Goal: Transaction & Acquisition: Purchase product/service

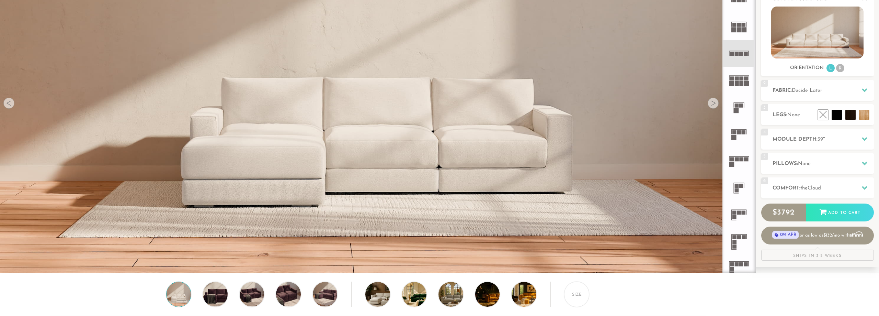
scroll to position [105, 0]
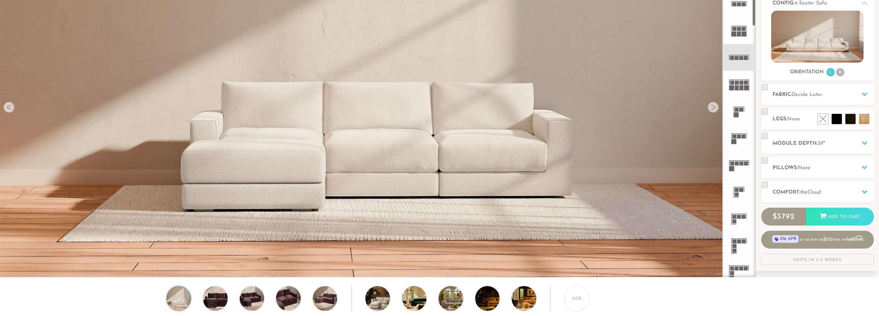
click at [751, 56] on icon at bounding box center [739, 57] width 27 height 27
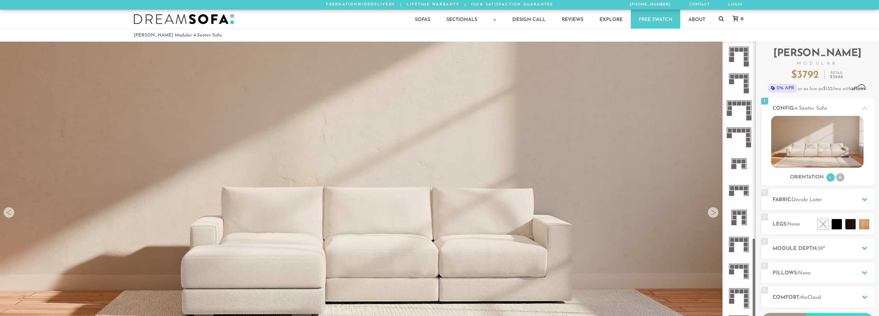
scroll to position [594, 0]
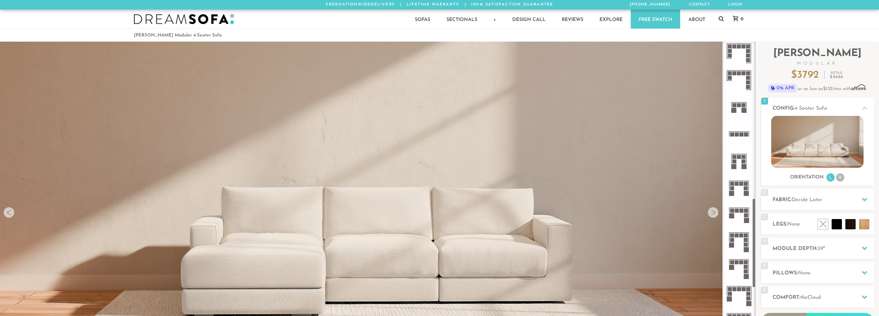
click at [743, 129] on icon at bounding box center [739, 133] width 27 height 27
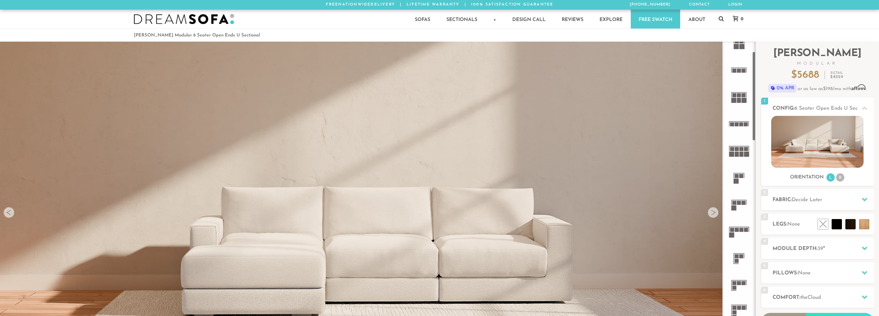
scroll to position [37, 0]
click at [737, 130] on icon at bounding box center [739, 125] width 27 height 27
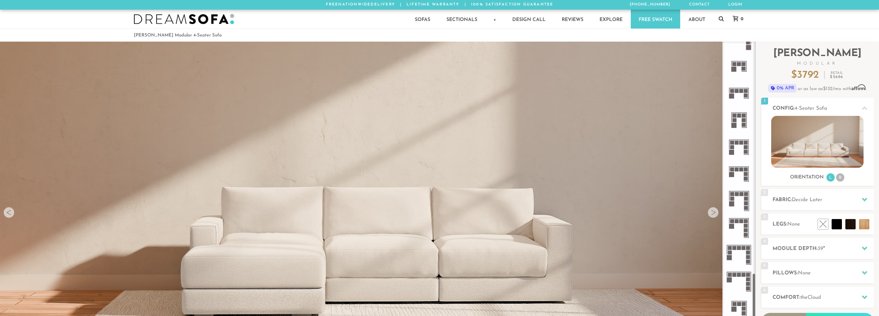
scroll to position [802, 0]
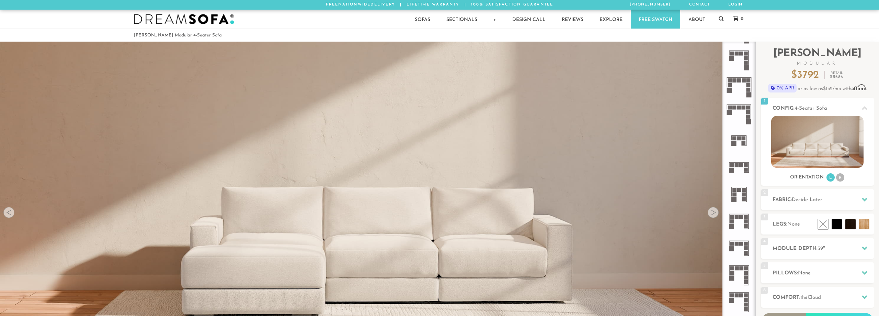
click at [738, 169] on icon at bounding box center [739, 167] width 27 height 27
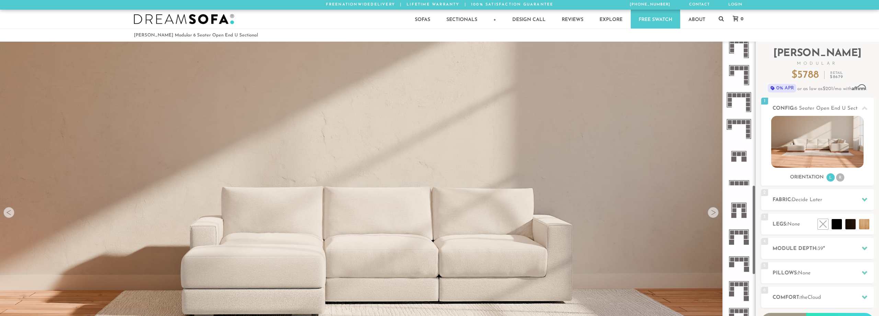
scroll to position [542, 0]
click at [739, 188] on icon at bounding box center [739, 184] width 27 height 27
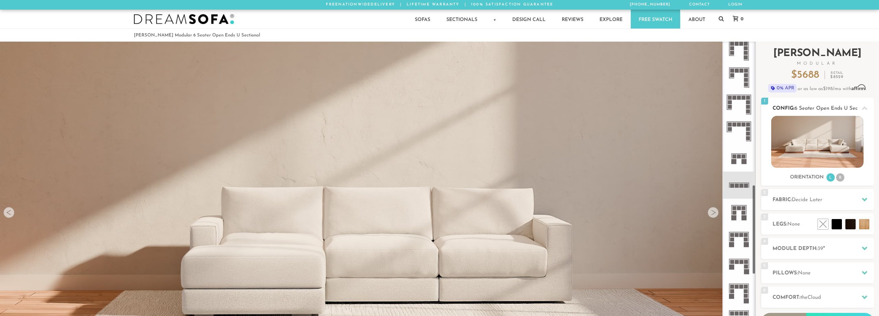
click at [841, 179] on li "R" at bounding box center [840, 177] width 8 height 8
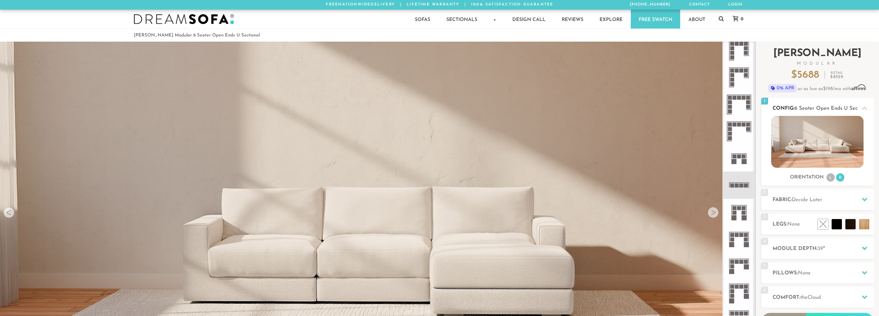
click at [831, 178] on li "L" at bounding box center [831, 177] width 8 height 8
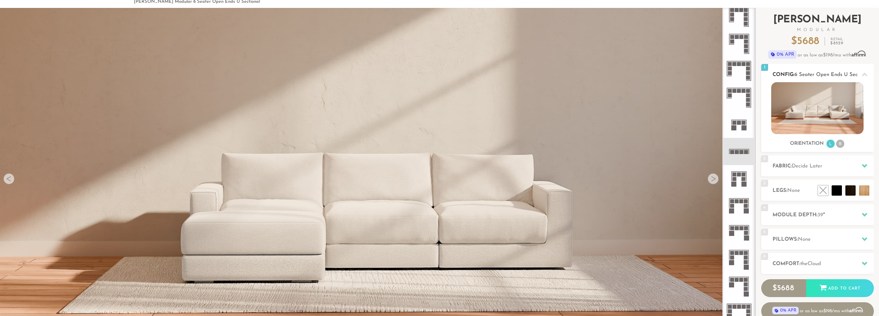
scroll to position [70, 0]
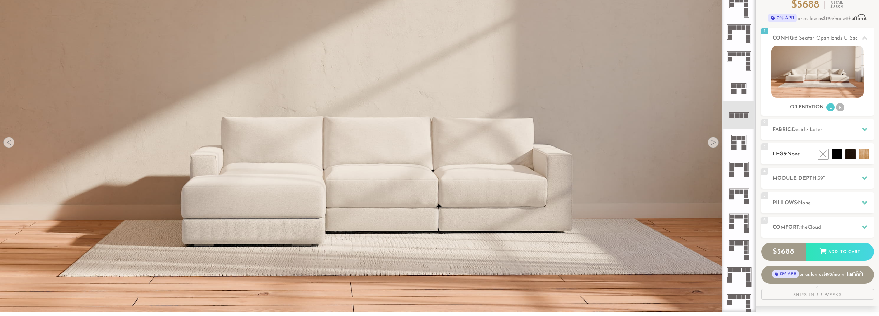
click at [831, 158] on ul at bounding box center [843, 154] width 55 height 10
click at [833, 158] on li at bounding box center [821, 138] width 41 height 41
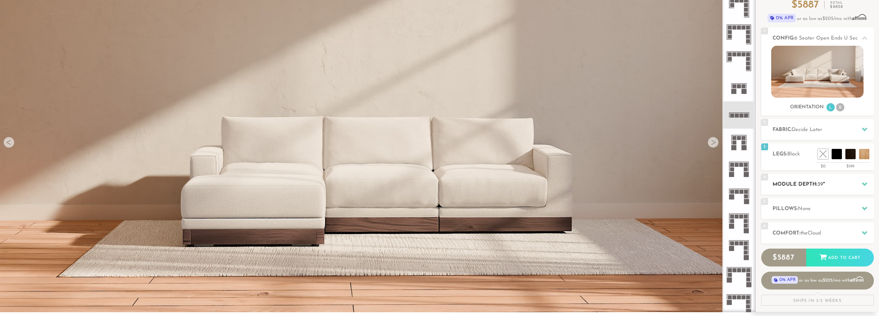
click at [839, 188] on h2 "Module Depth: 39 "" at bounding box center [823, 184] width 101 height 8
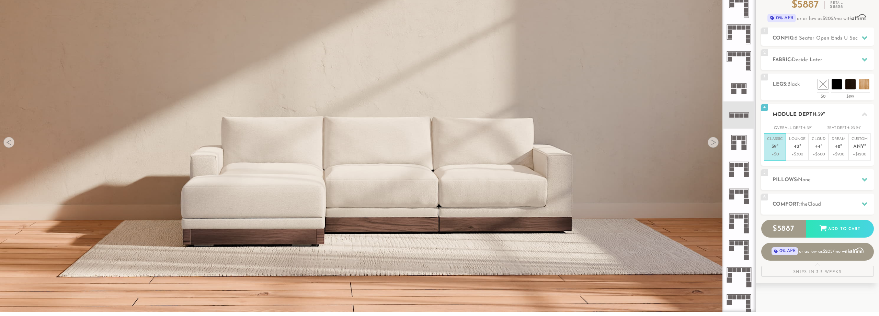
click at [832, 113] on h2 "Module Depth: 39 "" at bounding box center [823, 115] width 101 height 8
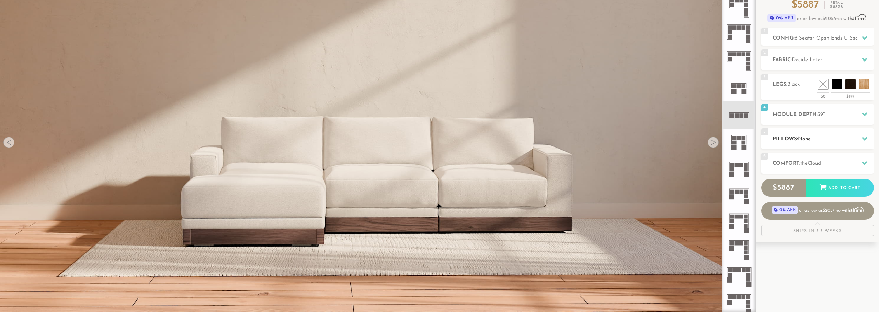
click at [828, 144] on div "5 Pillows: None" at bounding box center [817, 138] width 113 height 21
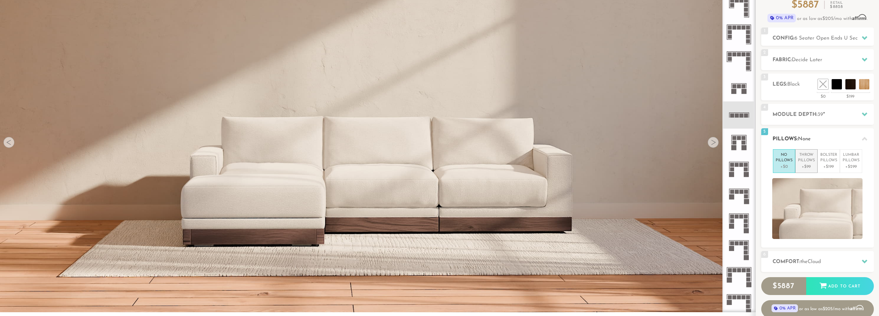
click at [806, 166] on p "+$99" at bounding box center [806, 166] width 17 height 6
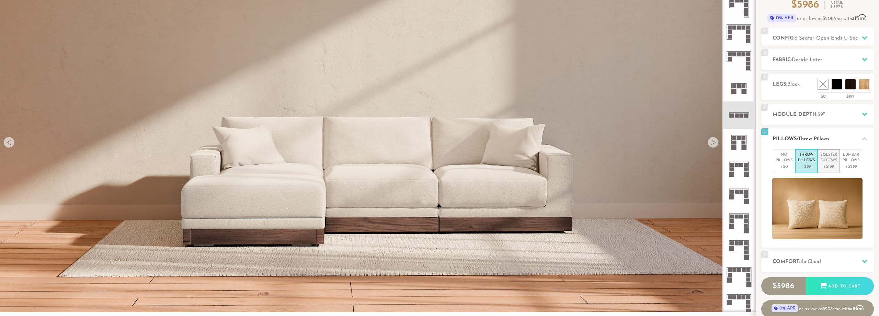
click at [826, 161] on p "Bolster Pillows" at bounding box center [829, 157] width 17 height 11
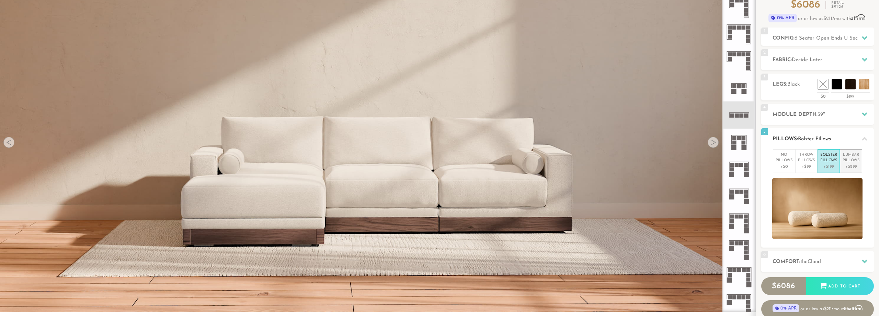
click at [847, 165] on p "+$299" at bounding box center [851, 166] width 17 height 6
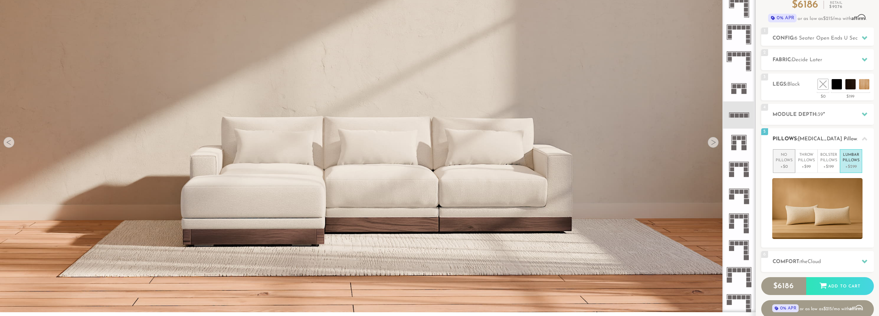
click at [782, 166] on p "+$0" at bounding box center [784, 166] width 17 height 6
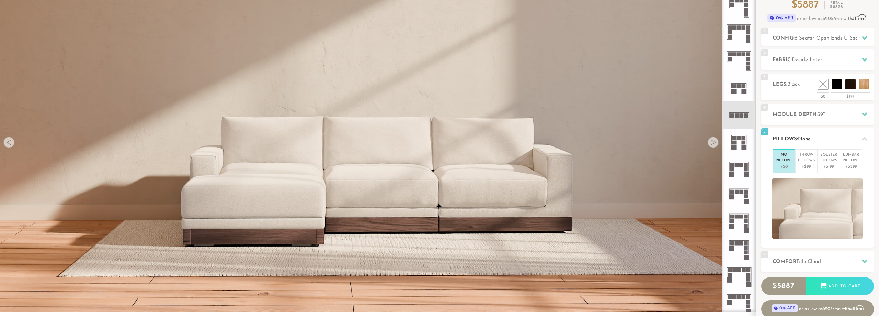
click at [819, 131] on div "5 Pillows: None" at bounding box center [817, 138] width 113 height 21
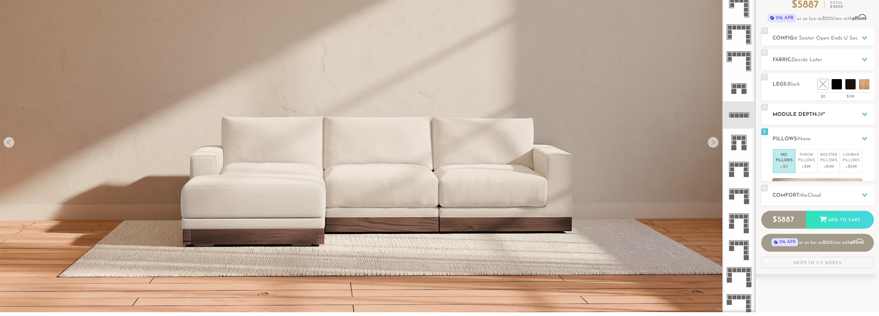
click at [827, 118] on h2 "Module Depth: 39 "" at bounding box center [823, 115] width 101 height 8
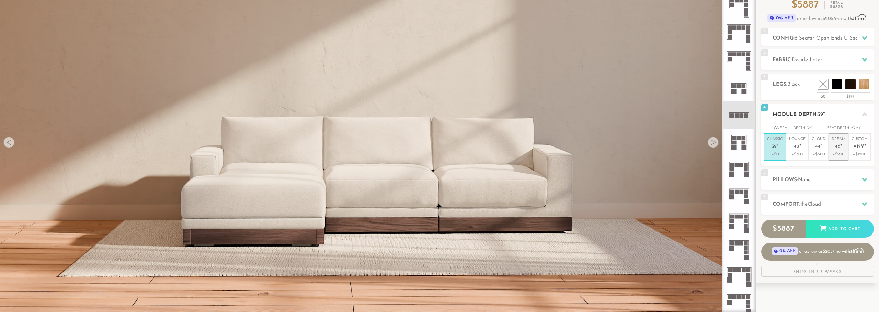
click at [843, 156] on p "+$900" at bounding box center [839, 154] width 14 height 6
click at [780, 159] on li "Classic 39 " +$0" at bounding box center [775, 146] width 22 height 27
click at [838, 116] on h2 "Module Depth: 39 "" at bounding box center [823, 115] width 101 height 8
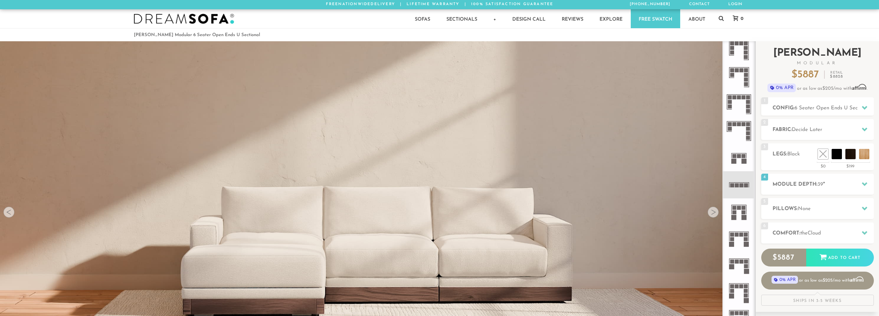
scroll to position [0, 0]
click at [813, 133] on h2 "Fabric: Decide Later" at bounding box center [823, 130] width 101 height 8
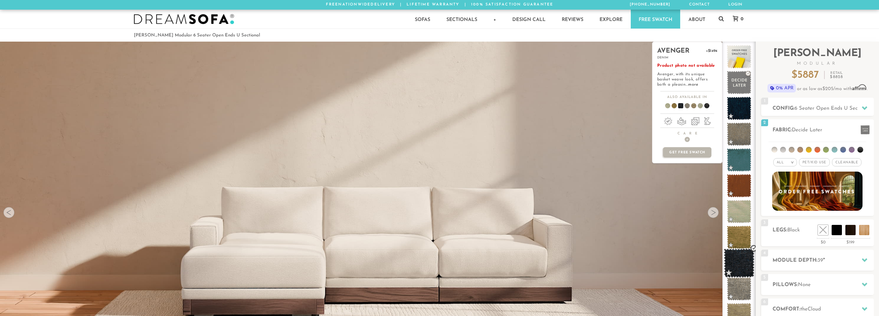
click at [742, 264] on span at bounding box center [739, 262] width 31 height 29
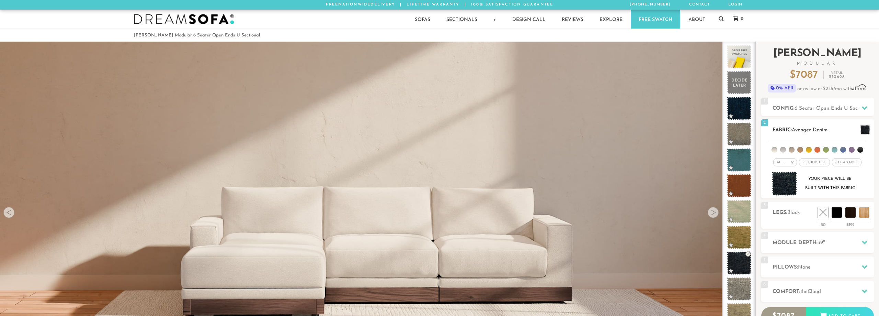
scroll to position [35, 0]
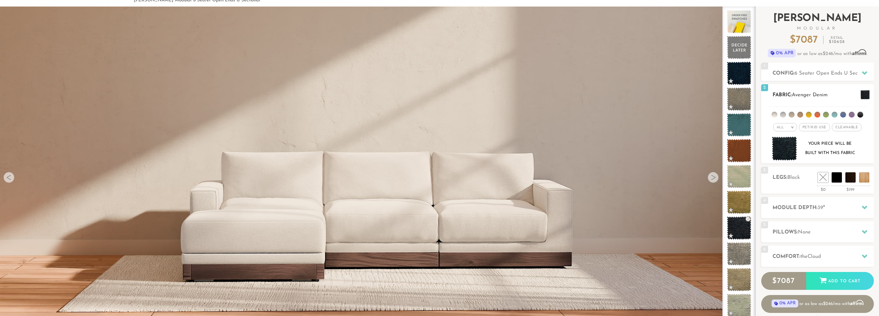
click at [781, 151] on img at bounding box center [784, 148] width 25 height 24
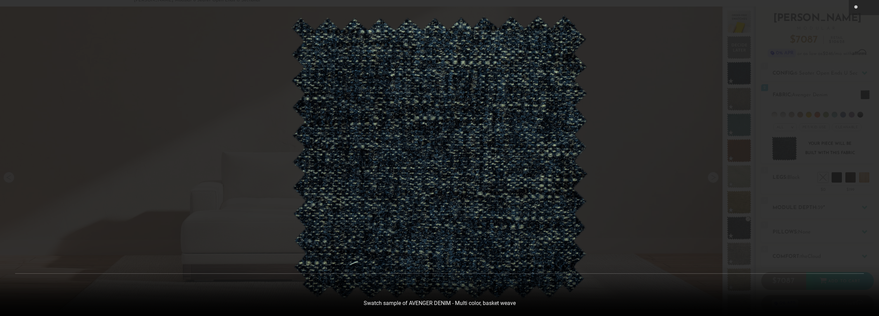
click at [702, 102] on div at bounding box center [439, 158] width 879 height 316
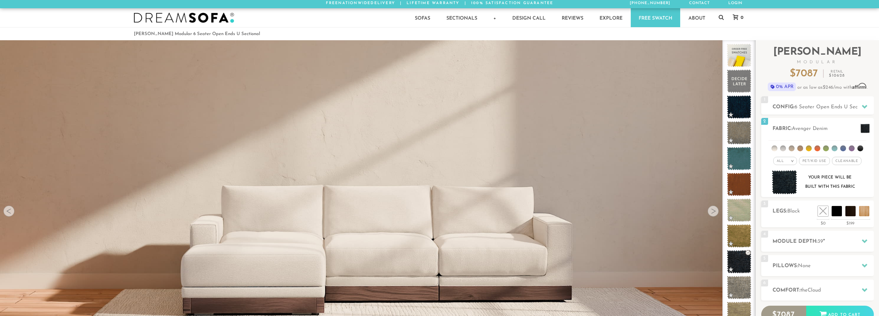
scroll to position [0, 0]
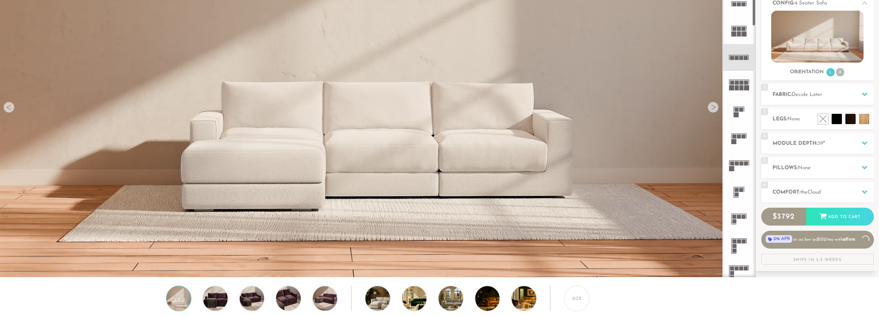
scroll to position [8783, 879]
click at [713, 108] on div at bounding box center [713, 107] width 11 height 11
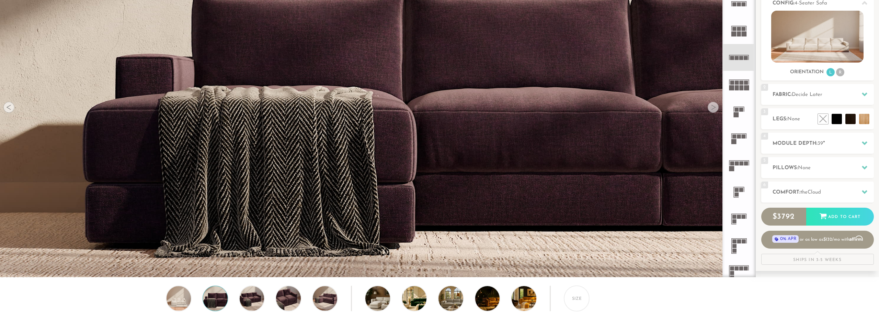
click at [713, 108] on div at bounding box center [713, 107] width 11 height 11
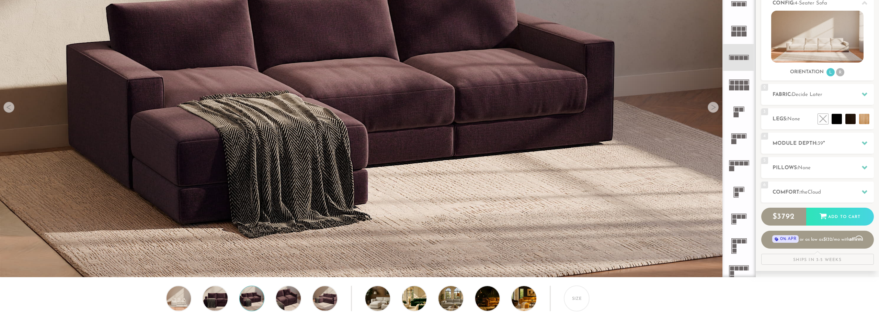
click at [713, 108] on div at bounding box center [713, 107] width 11 height 11
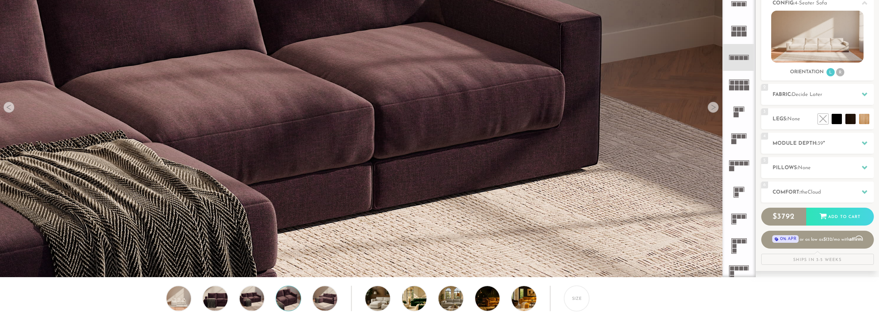
click at [713, 108] on div at bounding box center [713, 107] width 11 height 11
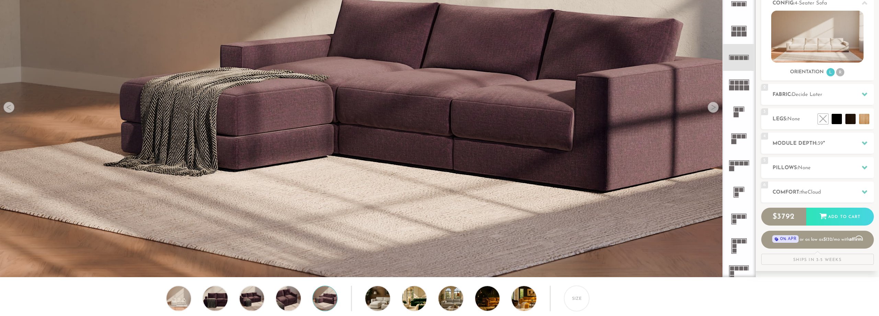
click at [713, 108] on div at bounding box center [713, 107] width 11 height 11
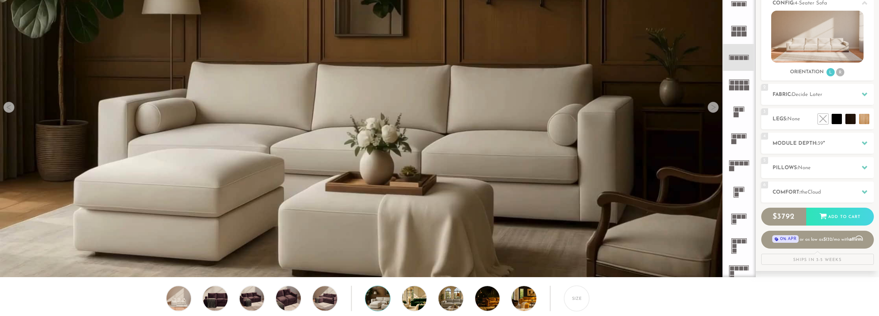
click at [713, 108] on div at bounding box center [713, 107] width 11 height 11
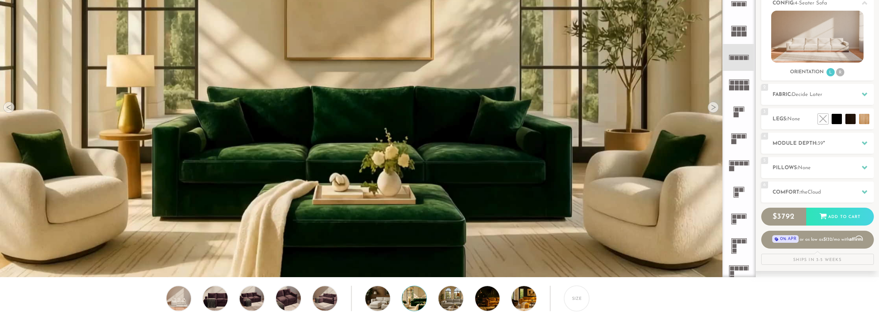
click at [713, 108] on div at bounding box center [713, 107] width 11 height 11
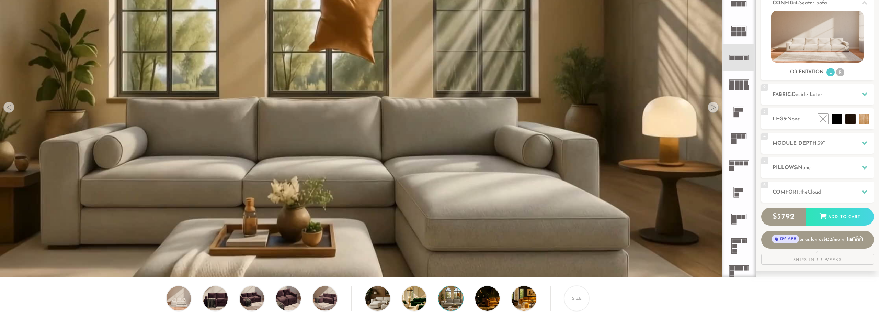
click at [713, 108] on div at bounding box center [713, 107] width 11 height 11
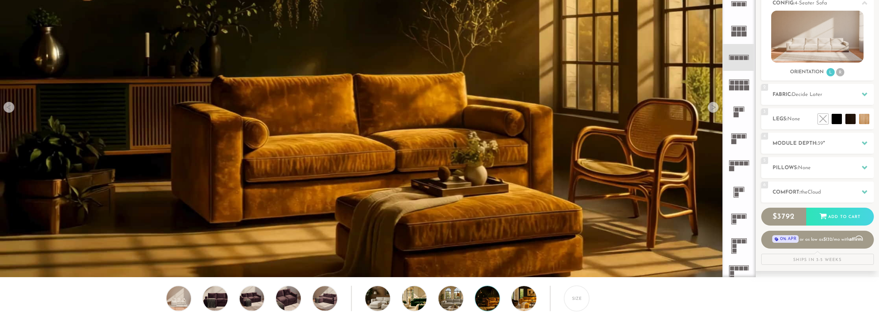
click at [12, 109] on div at bounding box center [8, 107] width 11 height 11
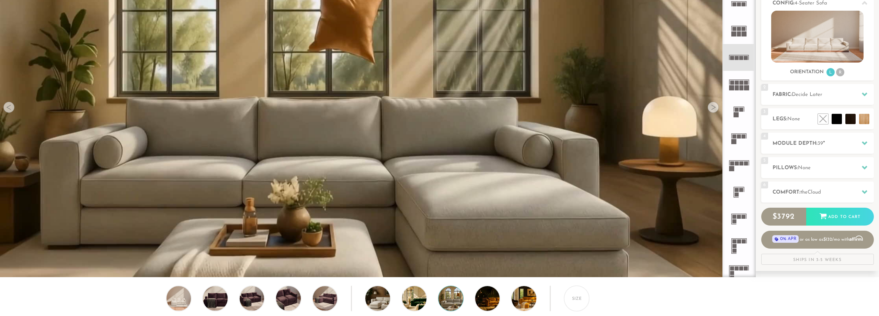
click at [12, 109] on div at bounding box center [8, 107] width 11 height 11
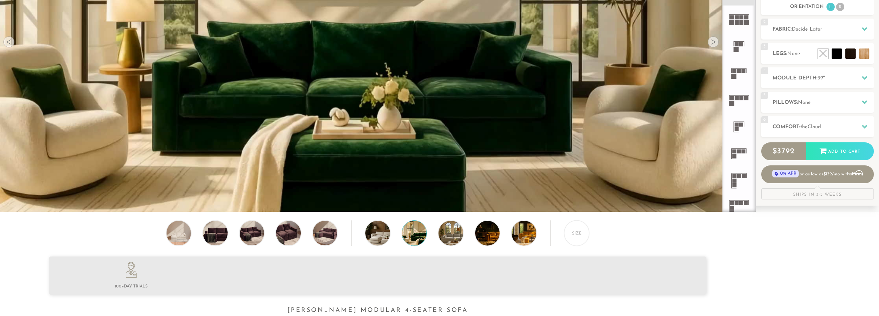
scroll to position [175, 0]
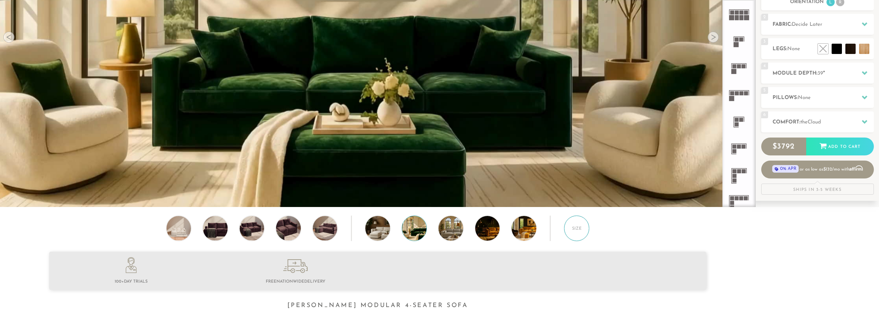
click at [576, 229] on div "Size" at bounding box center [576, 227] width 25 height 25
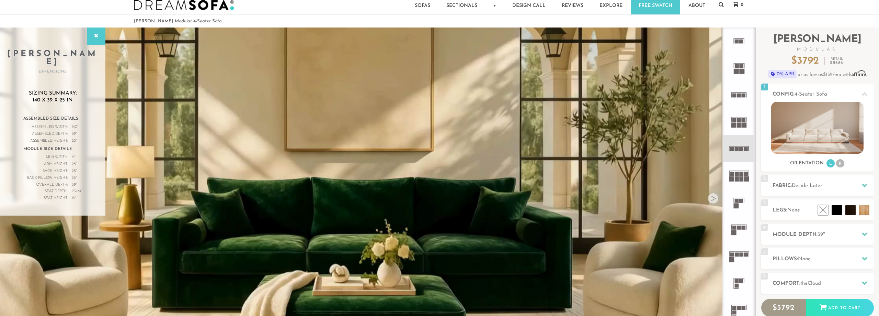
scroll to position [0, 0]
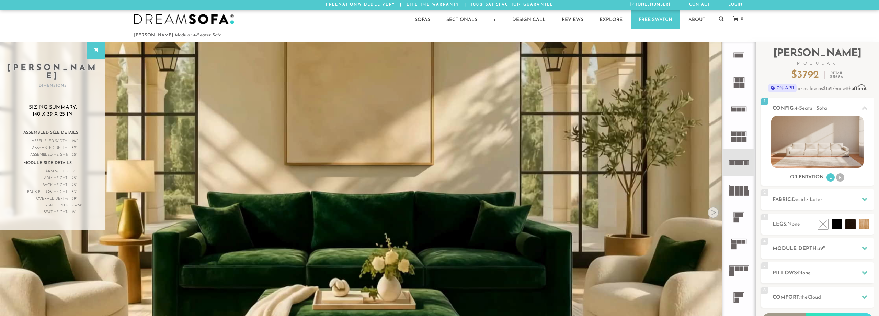
click at [93, 24] on div at bounding box center [439, 19] width 879 height 19
click at [66, 189] on div "Back Pillow Height: 33 "" at bounding box center [52, 192] width 59 height 7
click at [82, 183] on div "Assembled Size Details Assembled Width: 140 " Assembled Length: " Assembled Dep…" at bounding box center [53, 175] width 78 height 95
